Goal: Check status: Check status

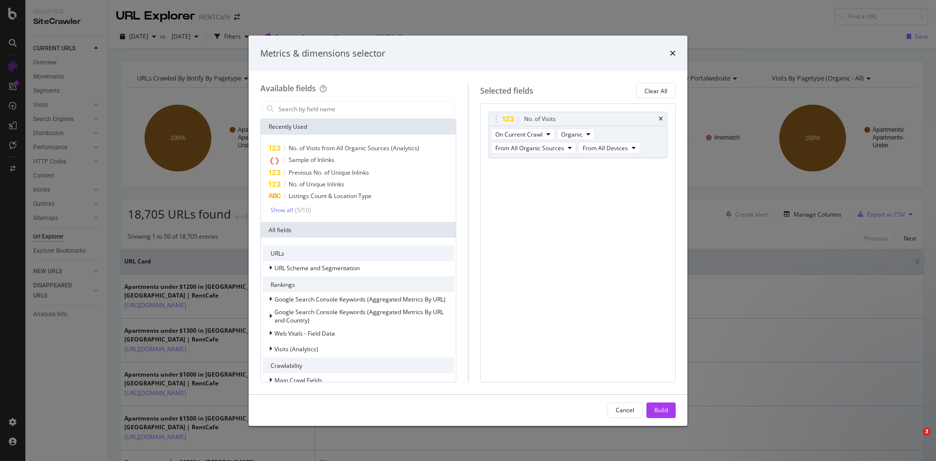
click at [670, 52] on icon "times" at bounding box center [673, 53] width 6 height 8
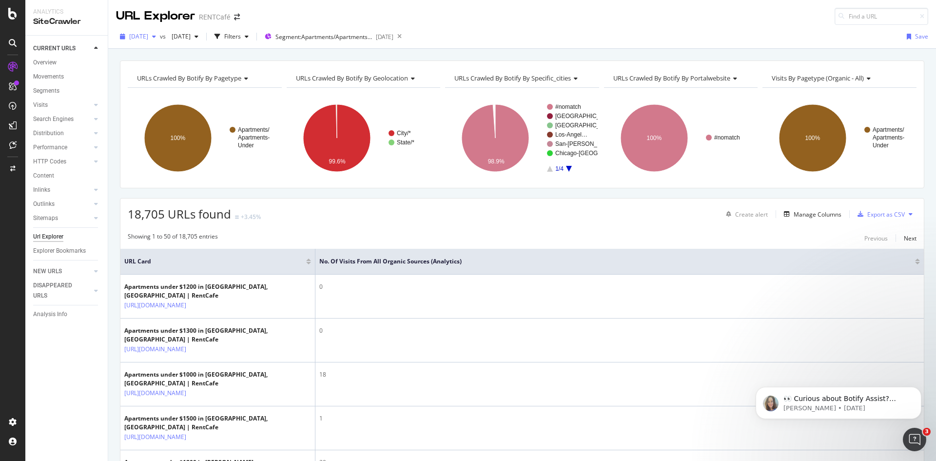
click at [126, 41] on div "[DATE]" at bounding box center [138, 36] width 44 height 15
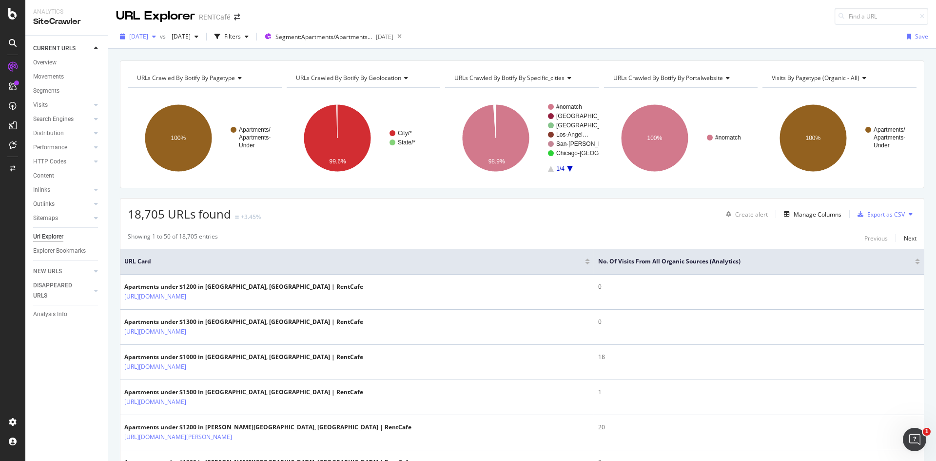
click at [148, 35] on span "[DATE]" at bounding box center [138, 36] width 19 height 8
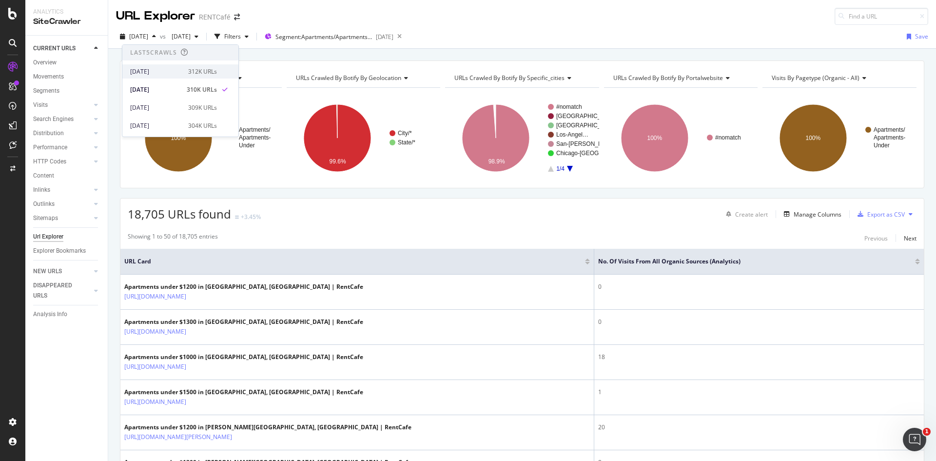
click at [183, 72] on div "2025 Aug. 7th 312K URLs" at bounding box center [173, 71] width 87 height 9
